Goal: Entertainment & Leisure: Consume media (video, audio)

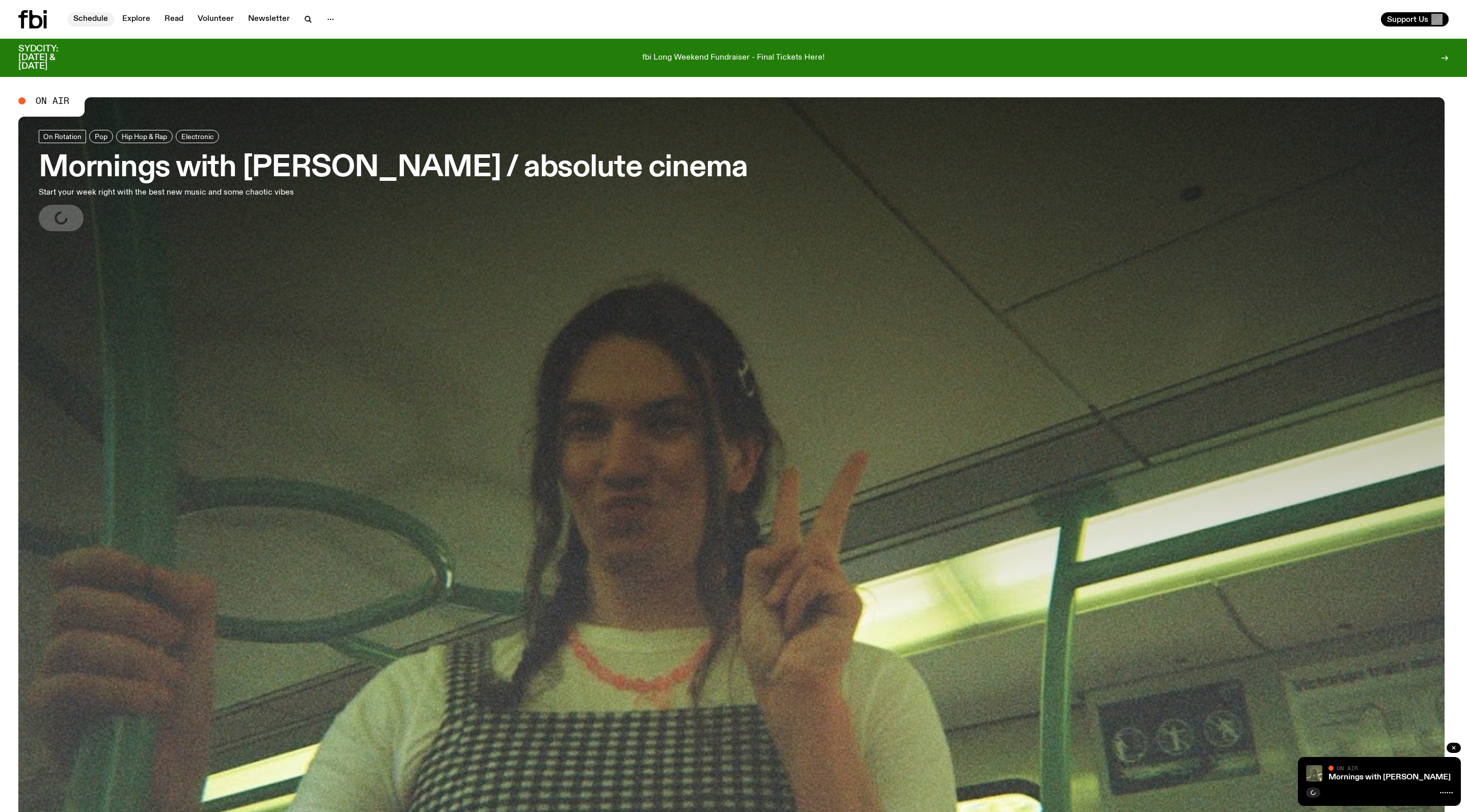
click at [94, 16] on link "Schedule" at bounding box center [90, 20] width 47 height 14
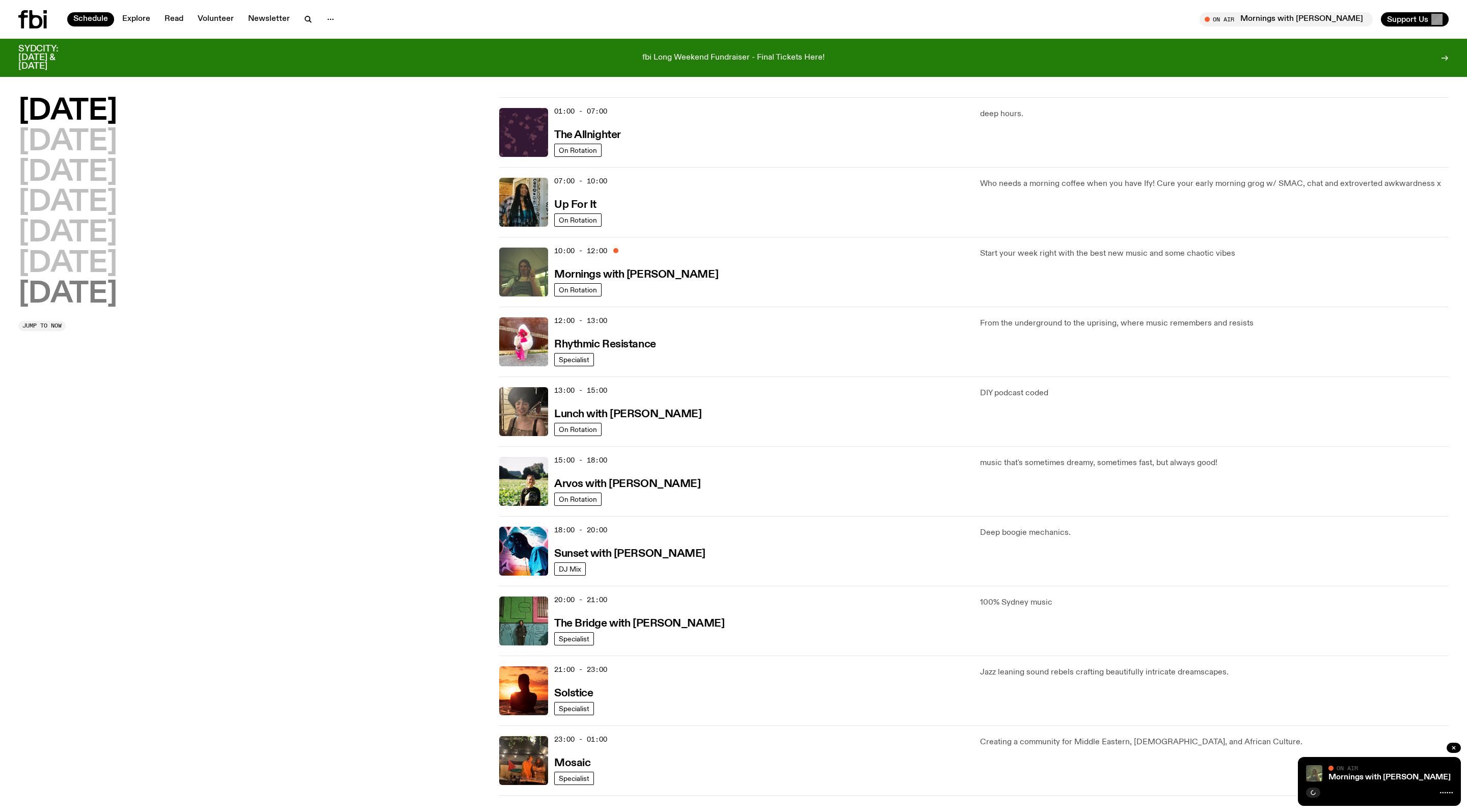
click at [75, 293] on h2 "[DATE]" at bounding box center [67, 295] width 99 height 29
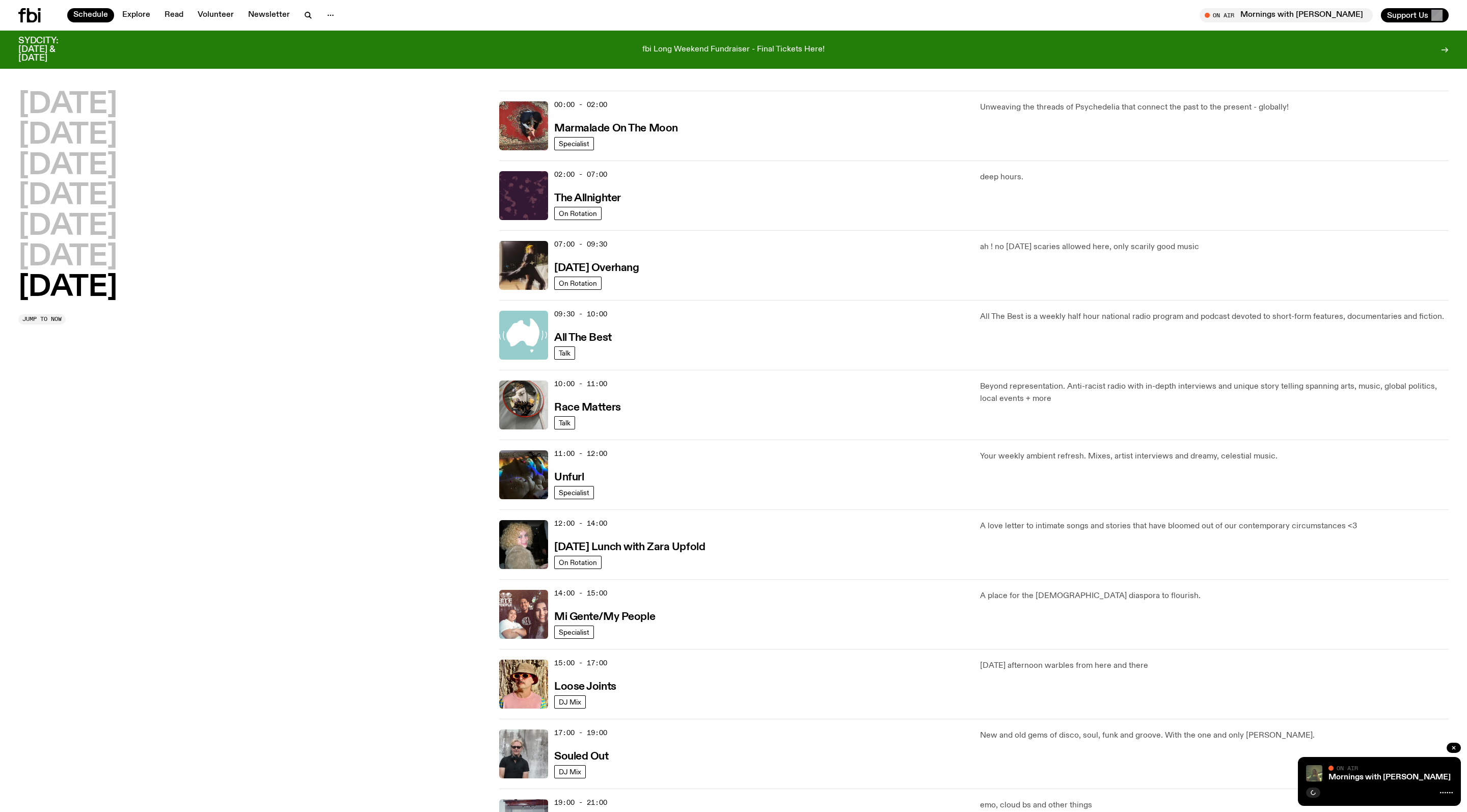
scroll to position [31, 0]
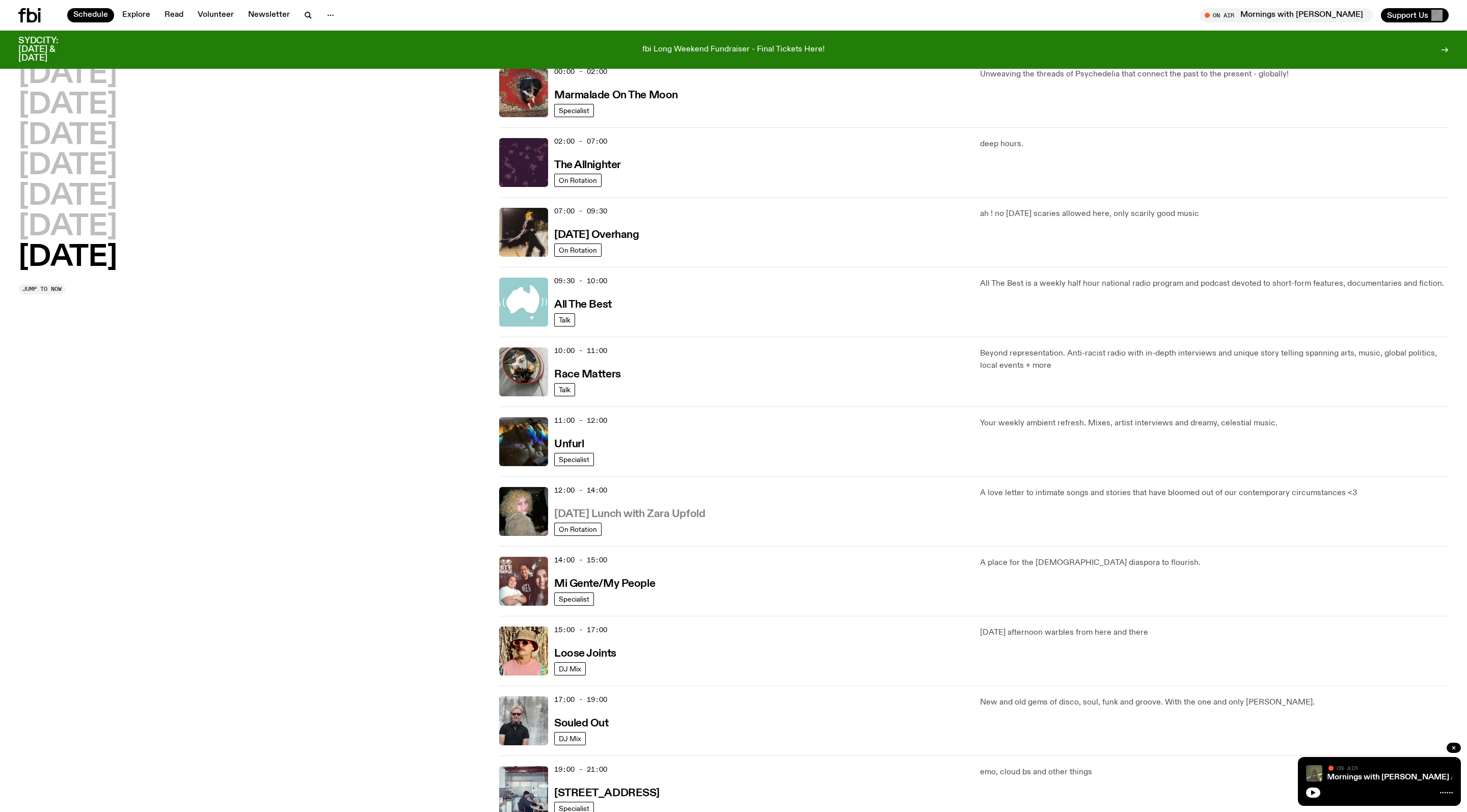
click at [668, 519] on h3 "[DATE] Lunch with Zara Upfold" at bounding box center [630, 514] width 150 height 11
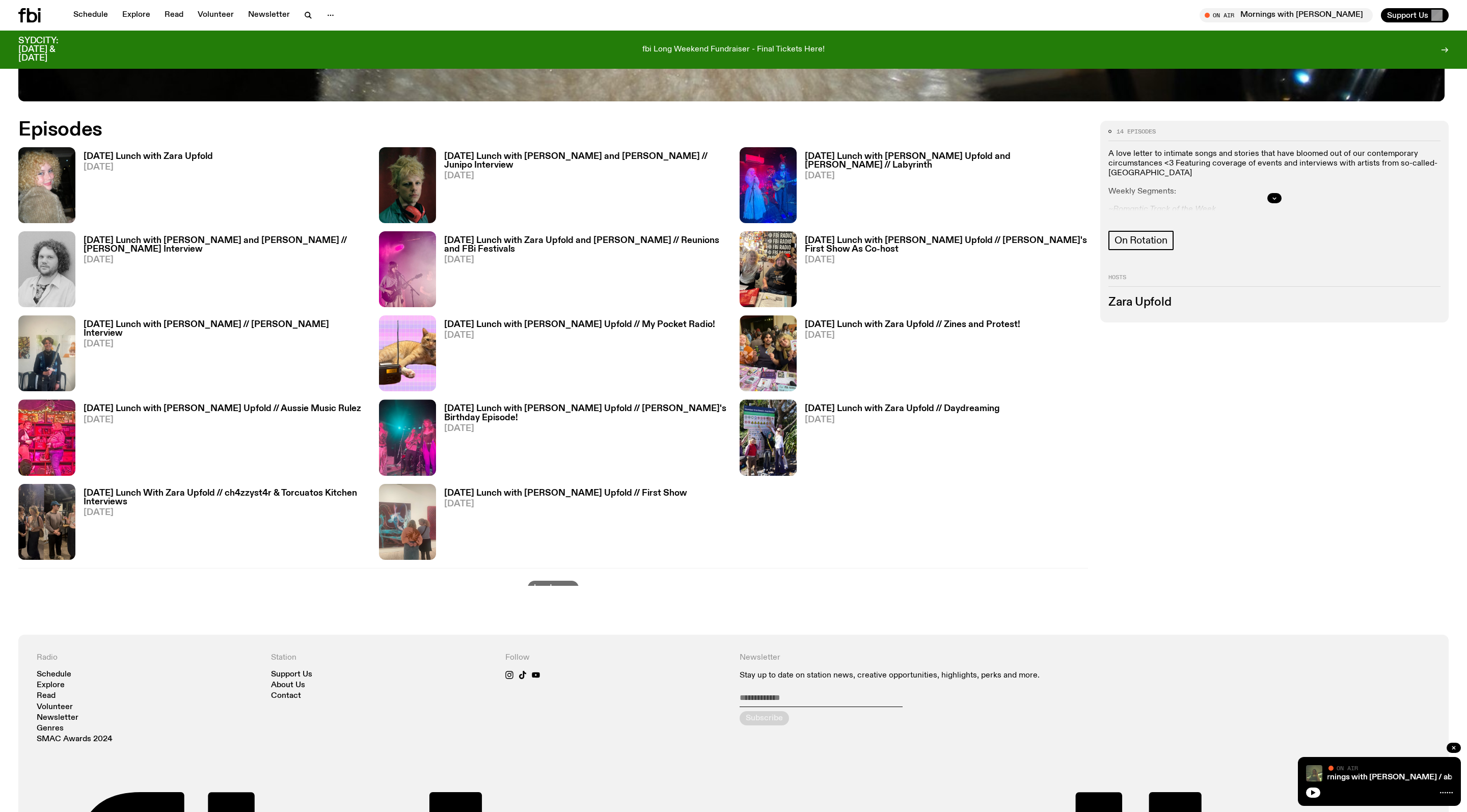
scroll to position [849, 0]
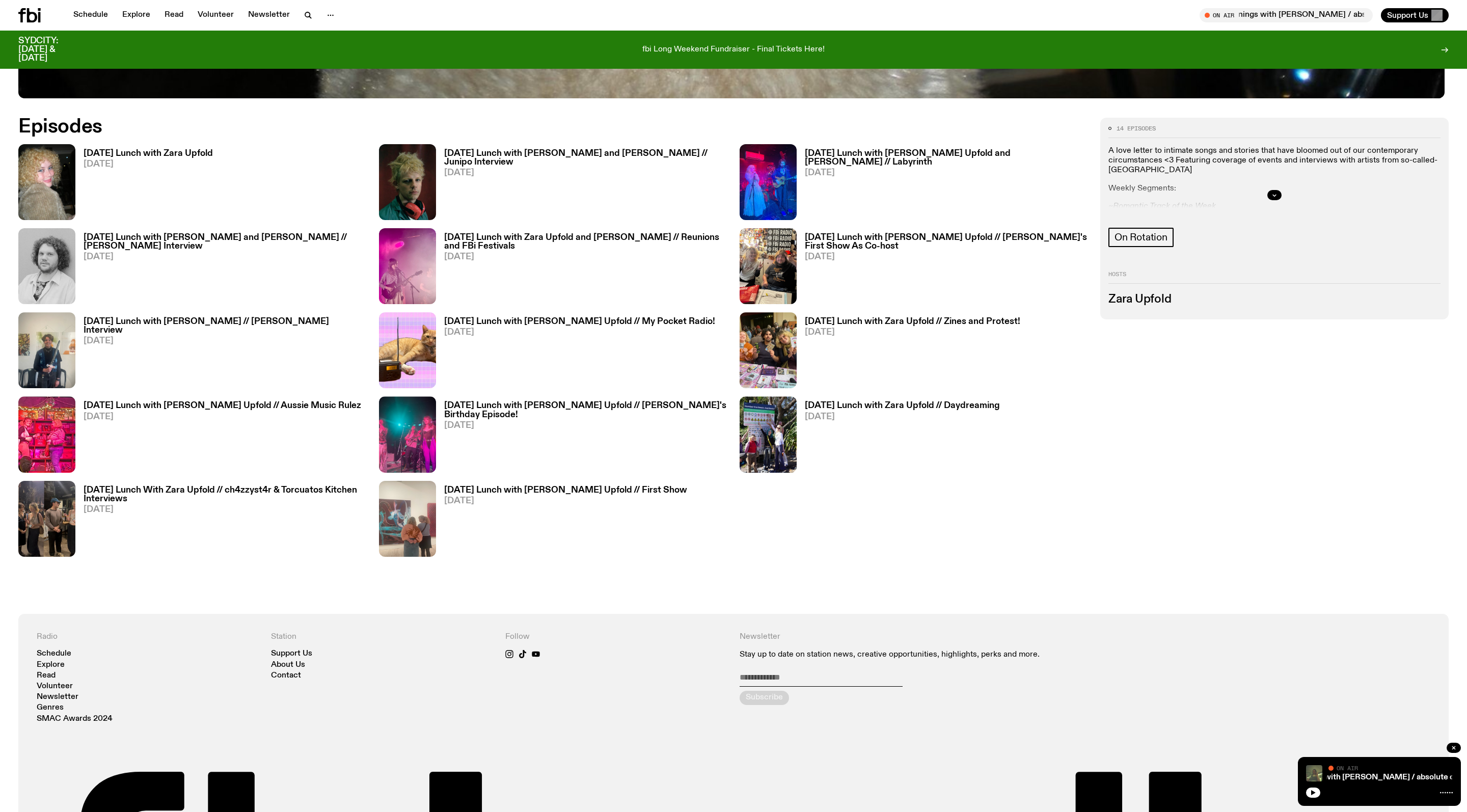
click at [194, 165] on span "[DATE]" at bounding box center [148, 165] width 129 height 9
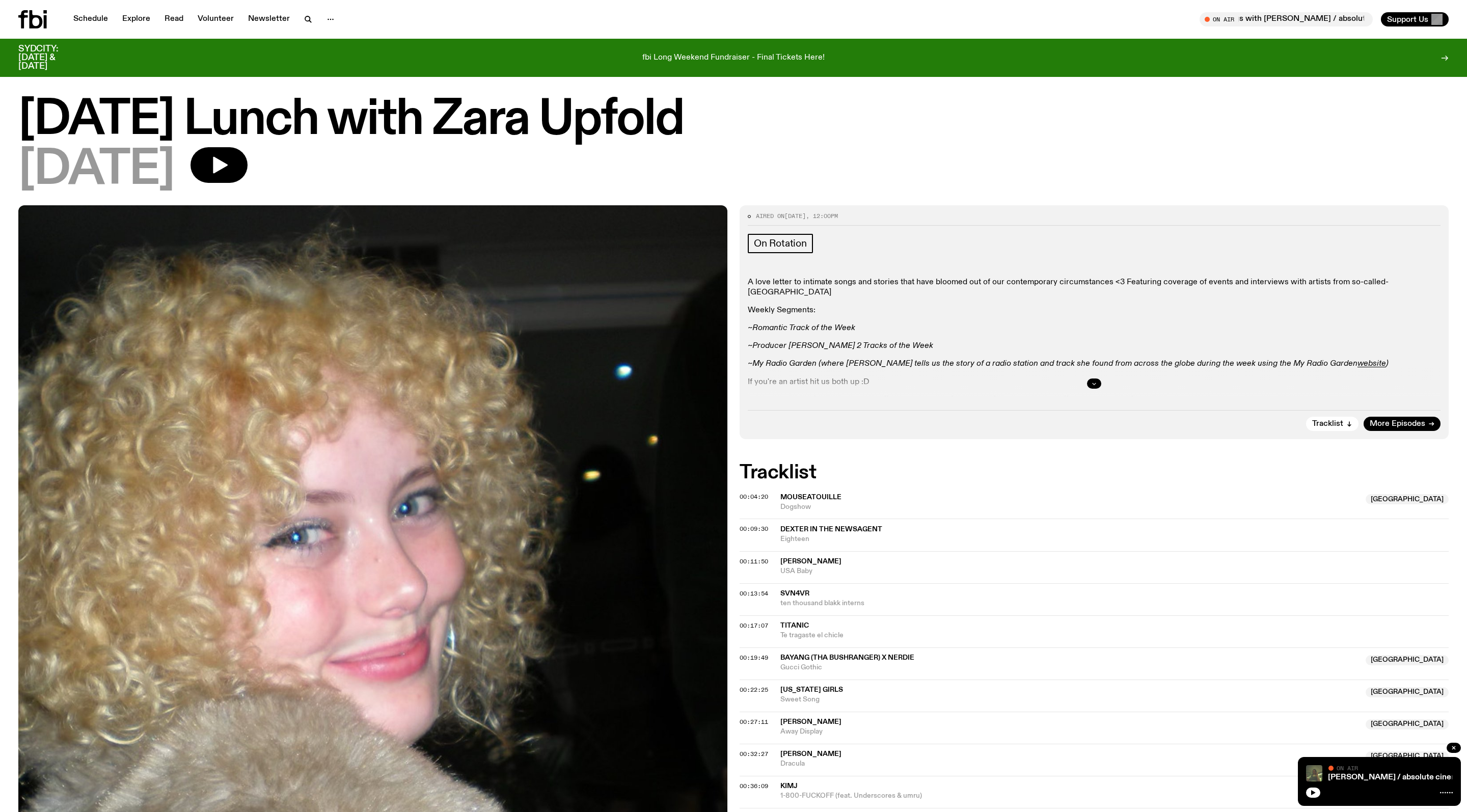
click at [1095, 384] on icon "button" at bounding box center [1094, 384] width 4 height 2
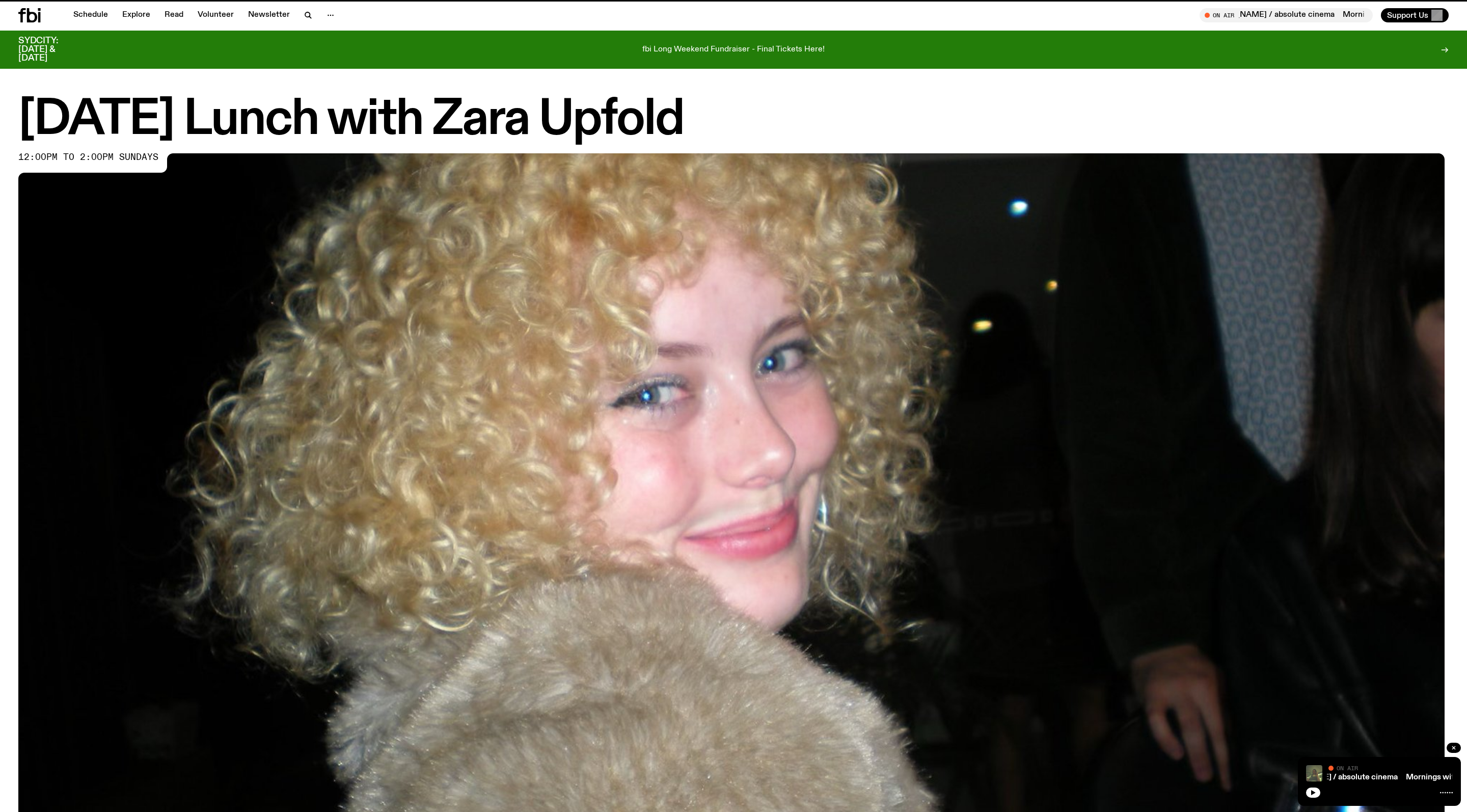
scroll to position [849, 0]
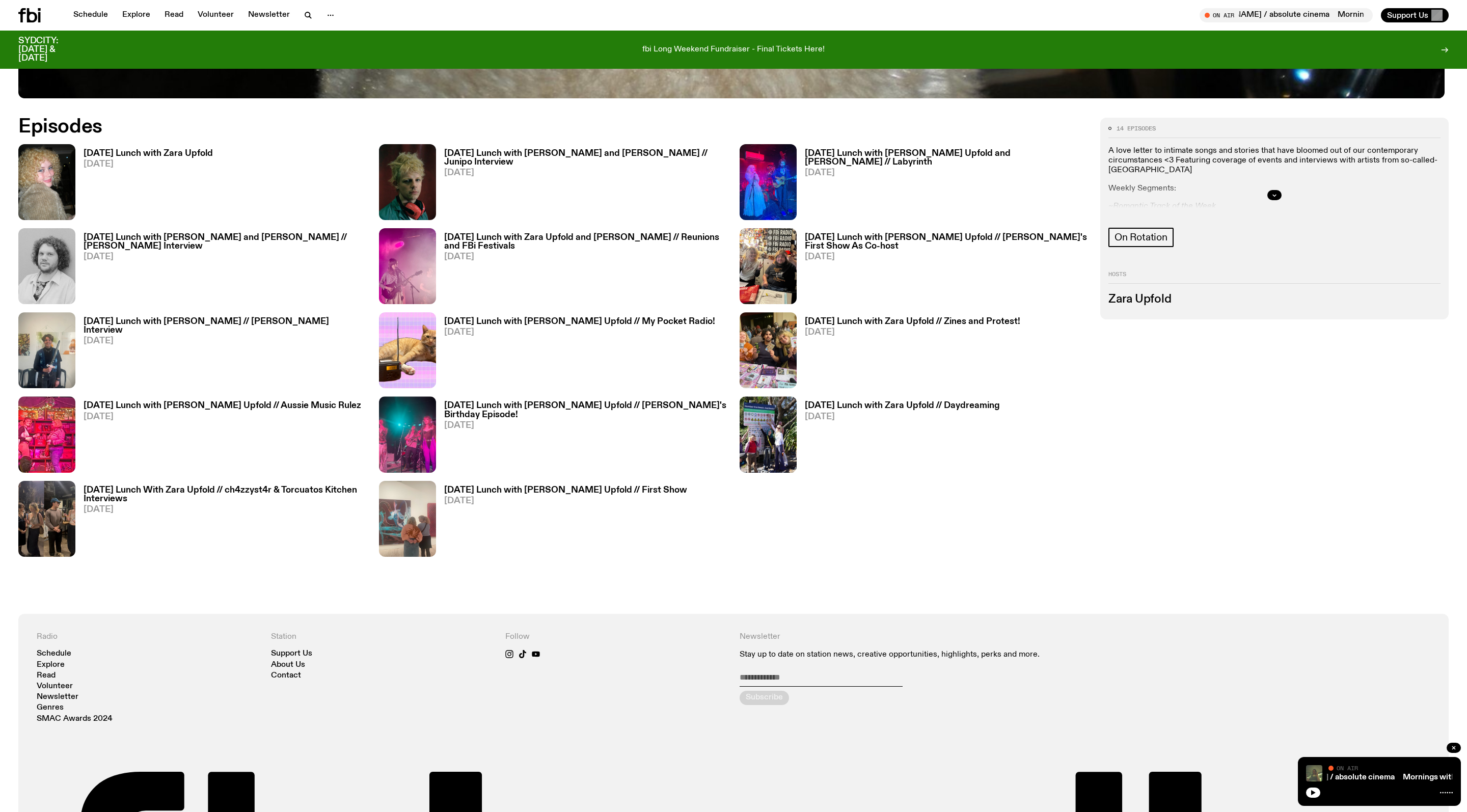
click at [945, 337] on span "[DATE]" at bounding box center [913, 332] width 216 height 9
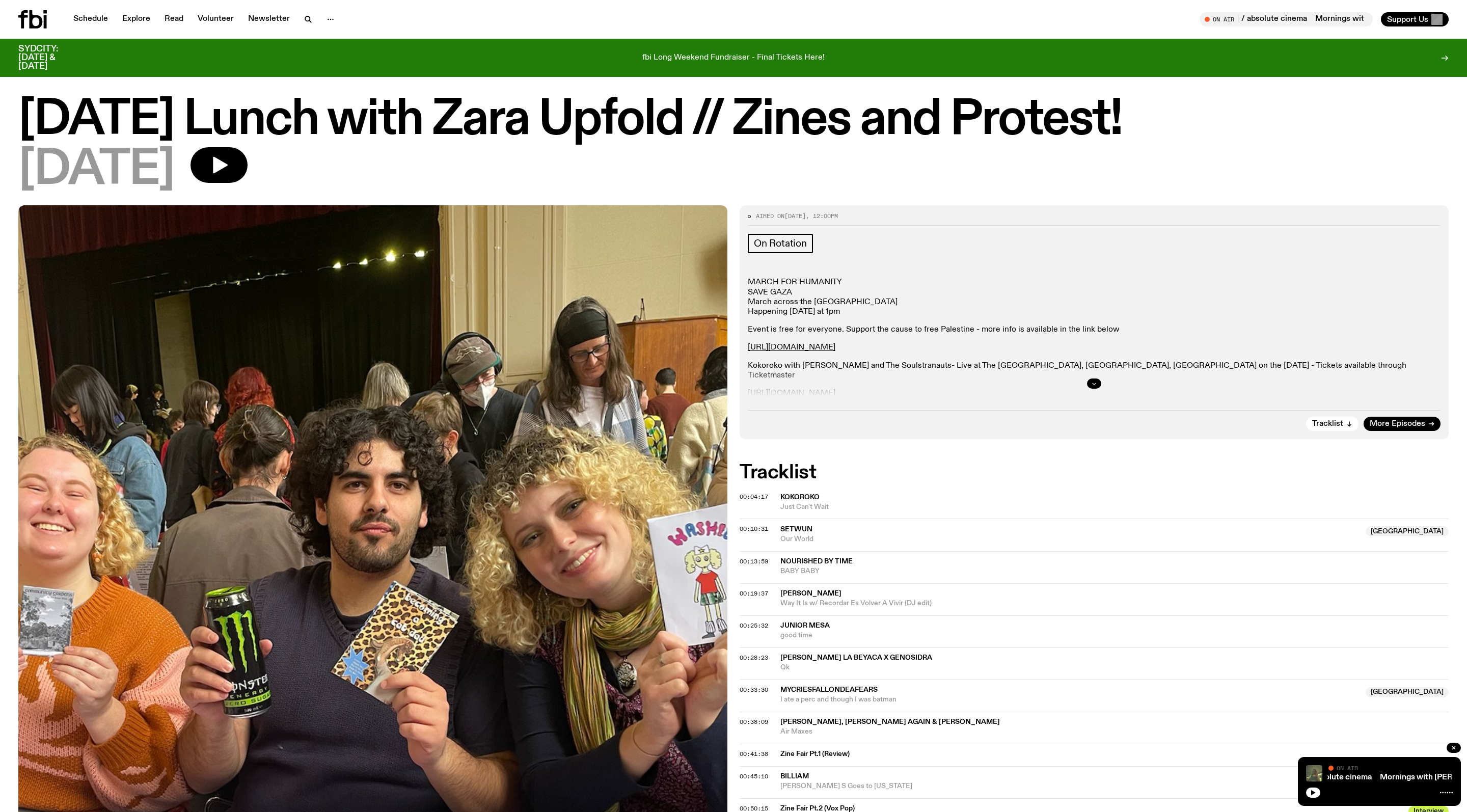
click at [1091, 389] on button "button" at bounding box center [1094, 383] width 14 height 10
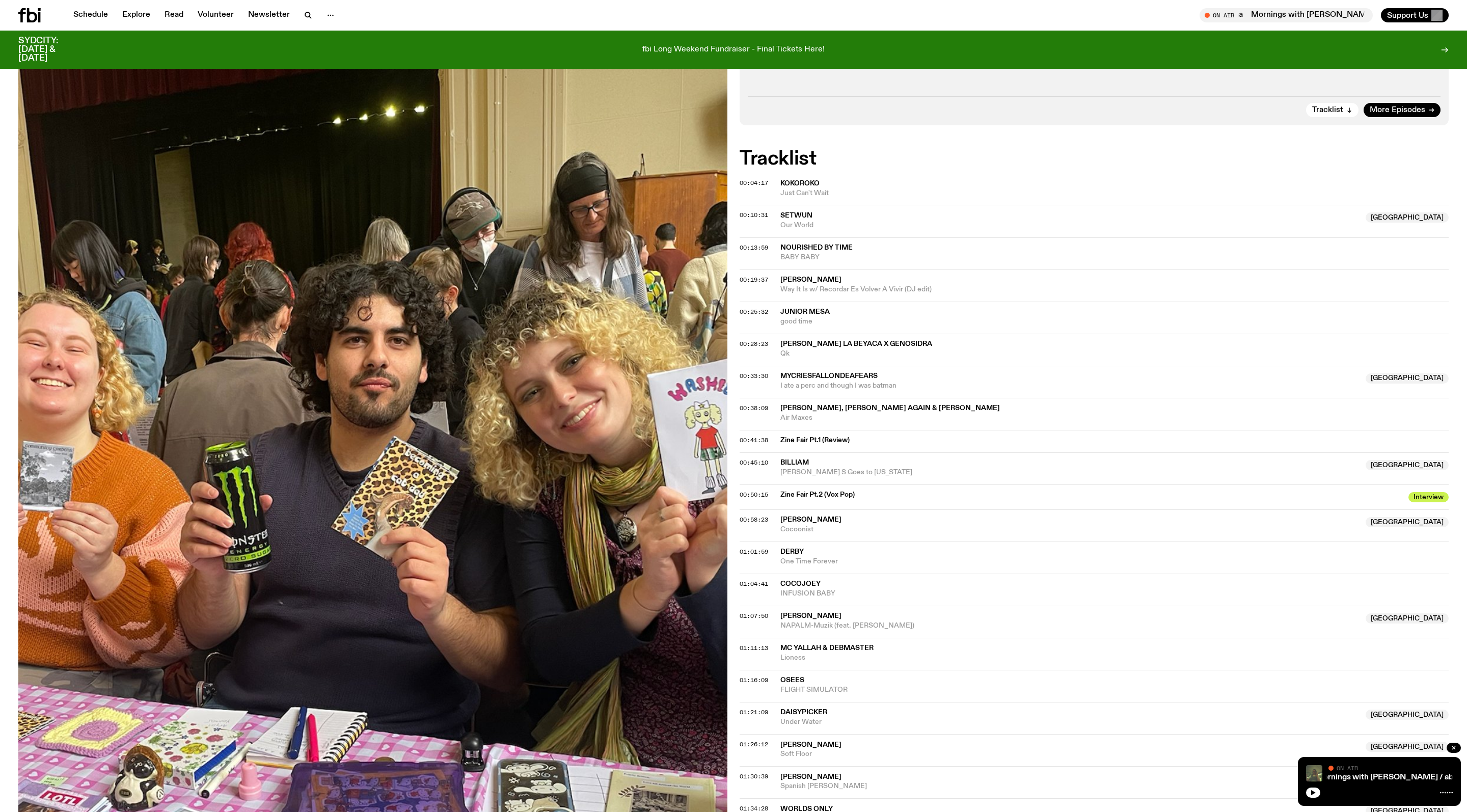
scroll to position [466, 0]
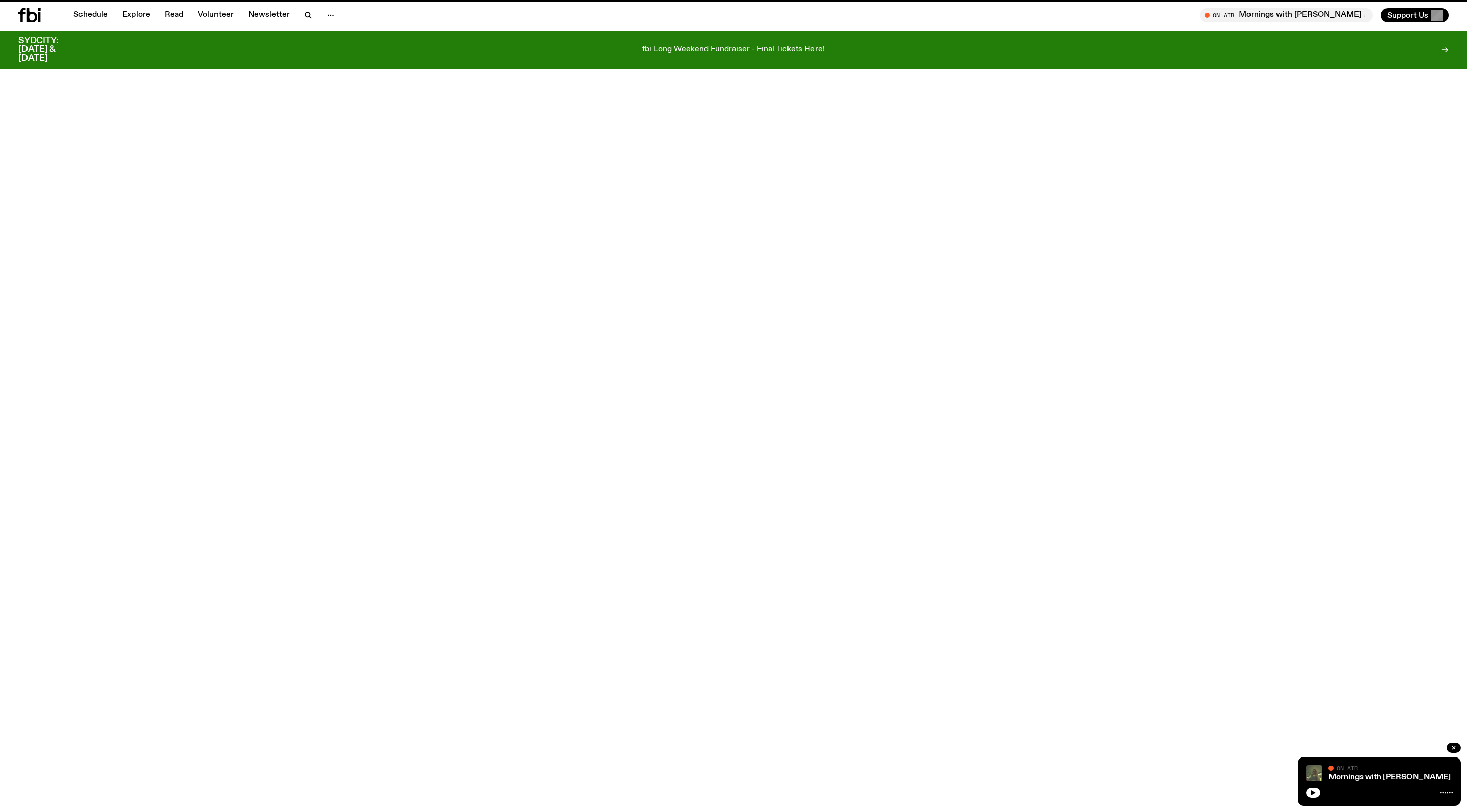
scroll to position [849, 0]
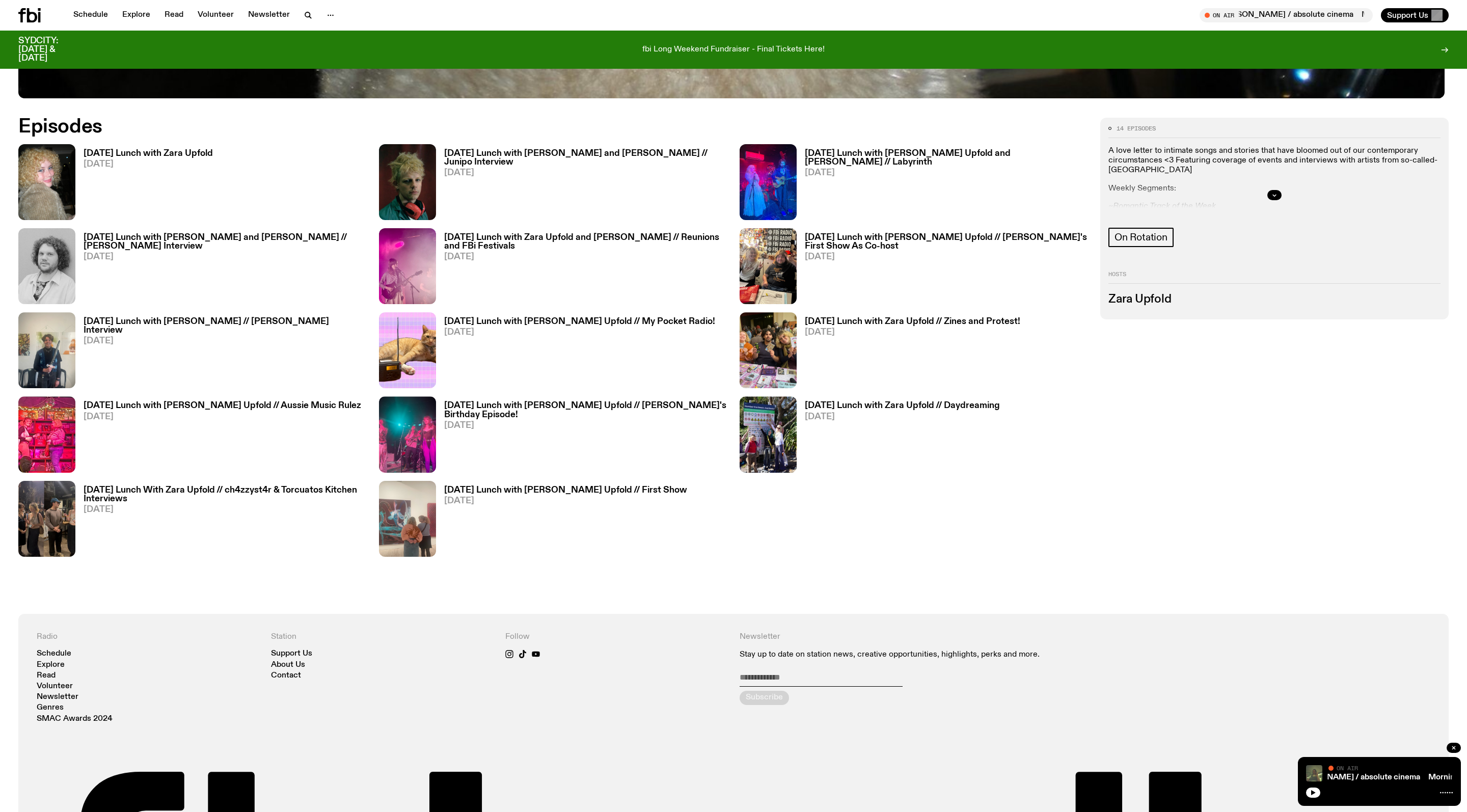
click at [176, 246] on div "[DATE] Lunch with [PERSON_NAME] and [PERSON_NAME] // [PERSON_NAME] Interview [D…" at bounding box center [220, 266] width 291 height 76
click at [176, 249] on h3 "[DATE] Lunch with [PERSON_NAME] and [PERSON_NAME] // [PERSON_NAME] Interview" at bounding box center [225, 242] width 283 height 17
